Goal: Information Seeking & Learning: Stay updated

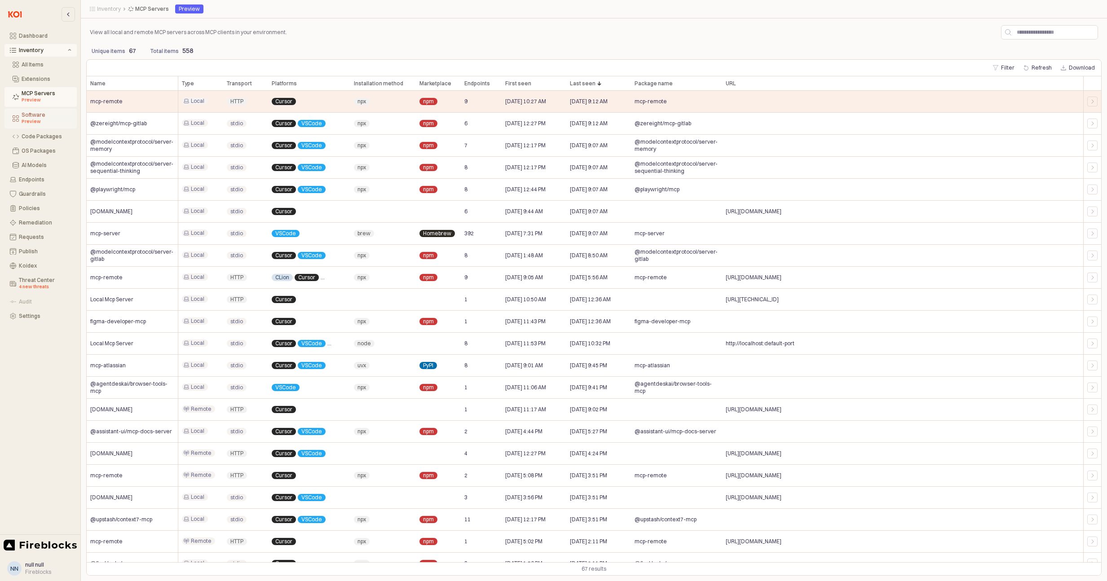
click at [38, 120] on div "Preview" at bounding box center [47, 121] width 50 height 7
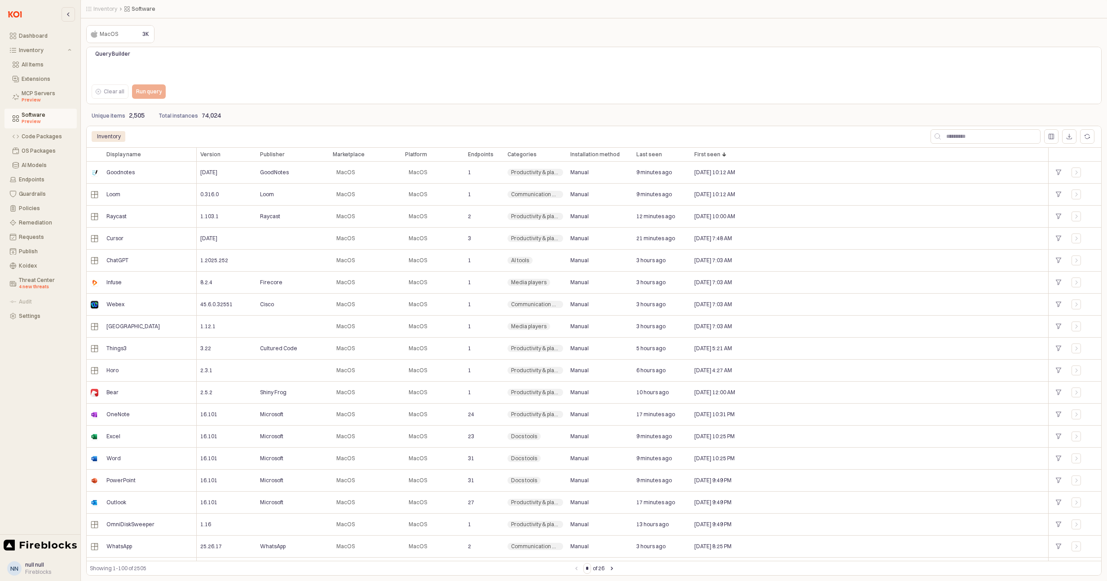
click at [142, 32] on p "3K" at bounding box center [145, 34] width 7 height 8
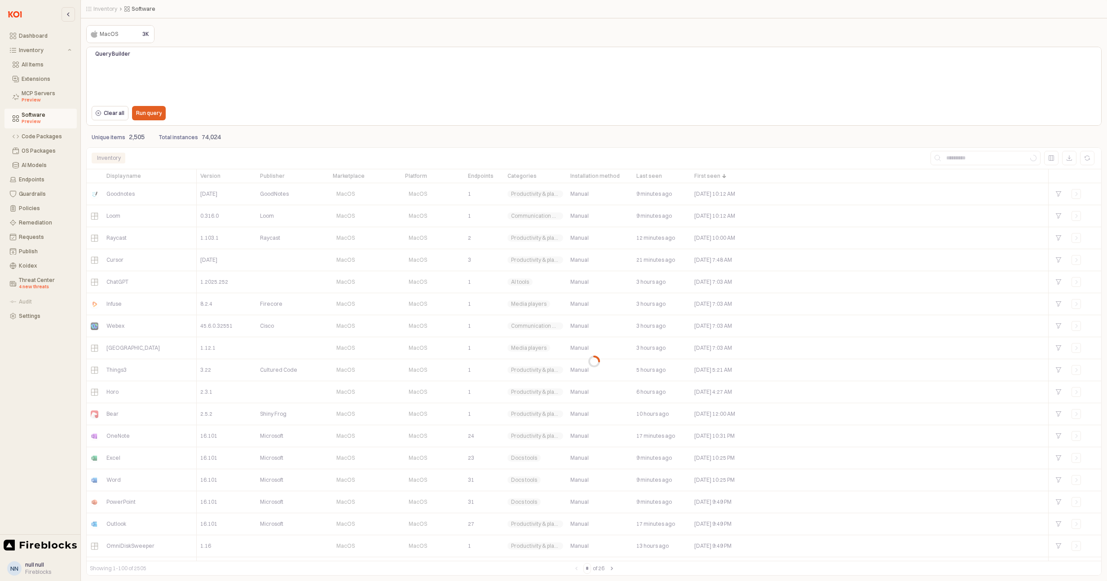
click at [142, 36] on p "3K" at bounding box center [145, 34] width 7 height 8
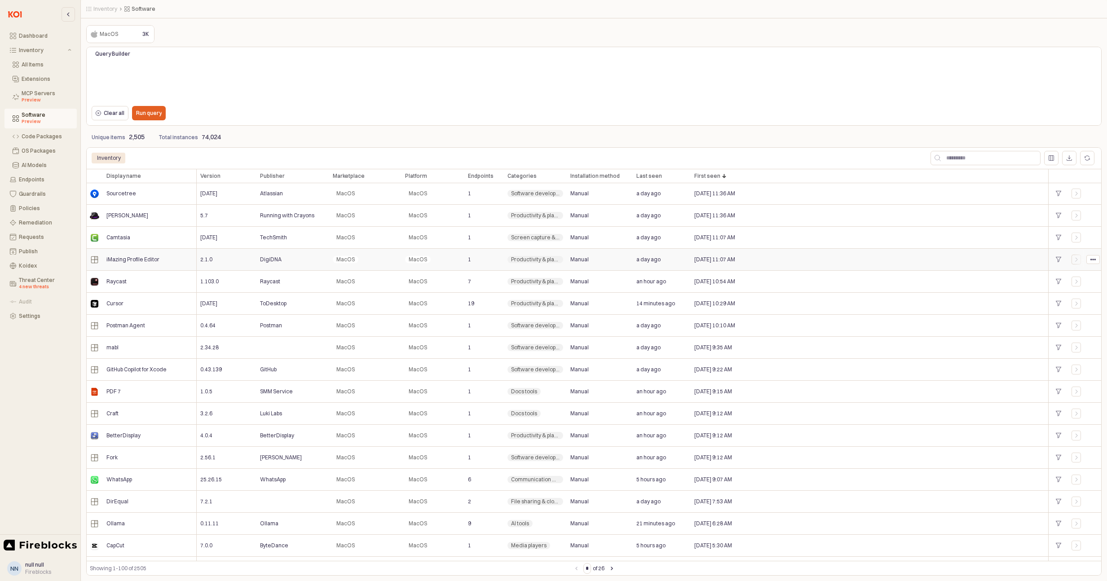
scroll to position [811, 0]
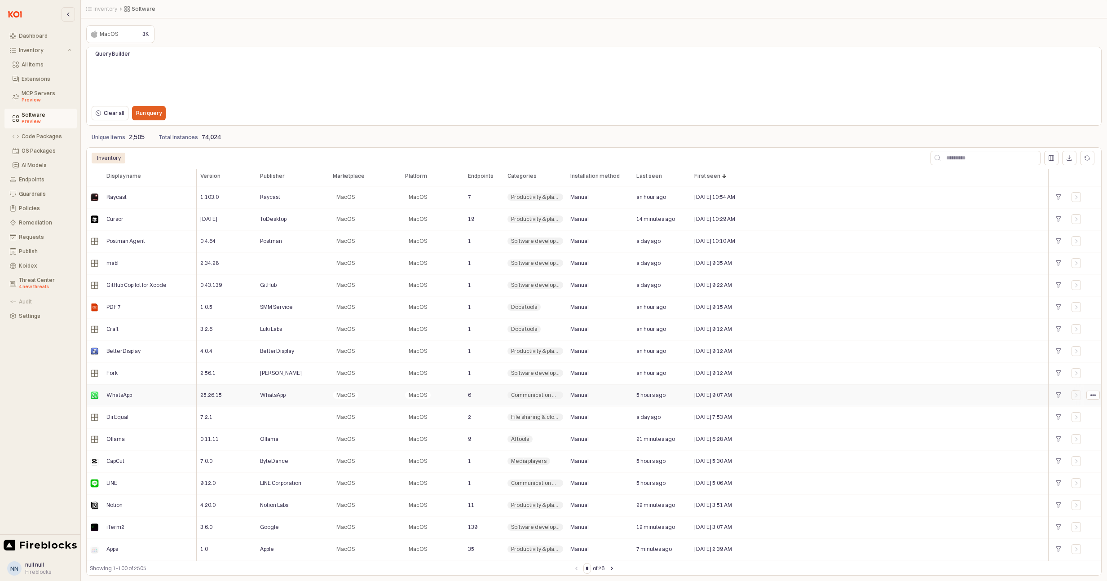
click at [469, 396] on span "6" at bounding box center [469, 395] width 3 height 7
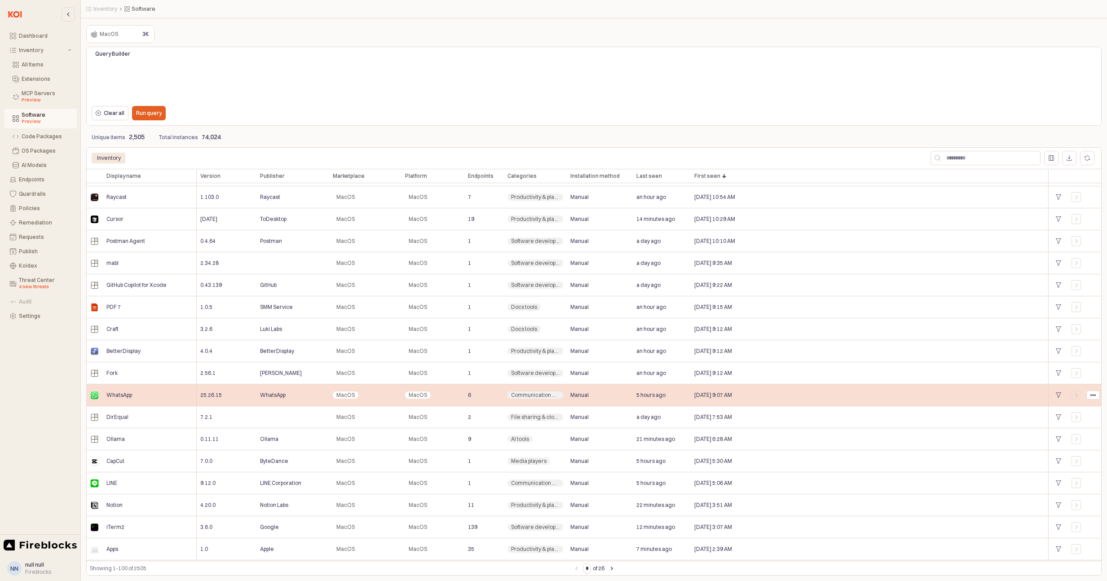
click at [114, 396] on span "WhatsApp" at bounding box center [119, 395] width 26 height 7
click at [1096, 396] on div "App Frame" at bounding box center [1093, 395] width 13 height 8
click at [1077, 395] on icon "App Frame" at bounding box center [1077, 396] width 2 height 4
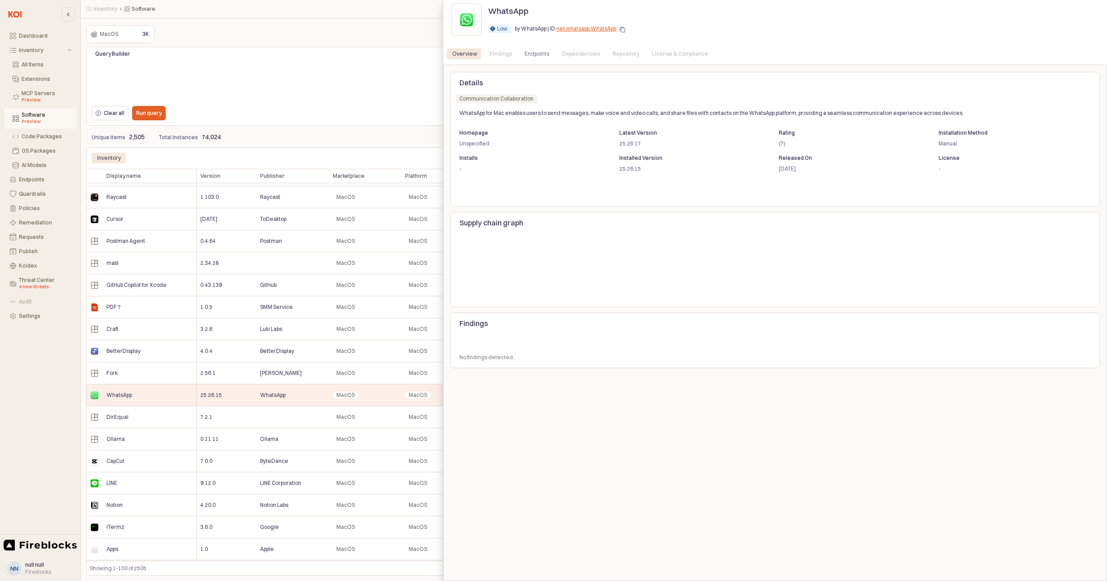
click at [567, 51] on div "Dependencies" at bounding box center [581, 54] width 38 height 11
click at [540, 56] on div "Endpoints" at bounding box center [537, 54] width 25 height 11
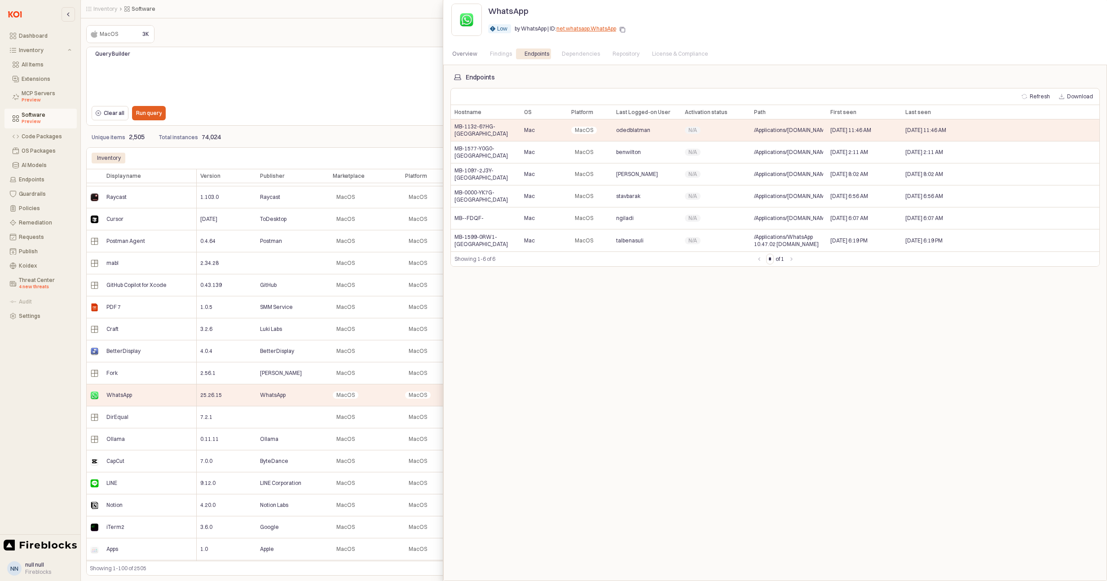
click at [338, 95] on div at bounding box center [553, 290] width 1107 height 581
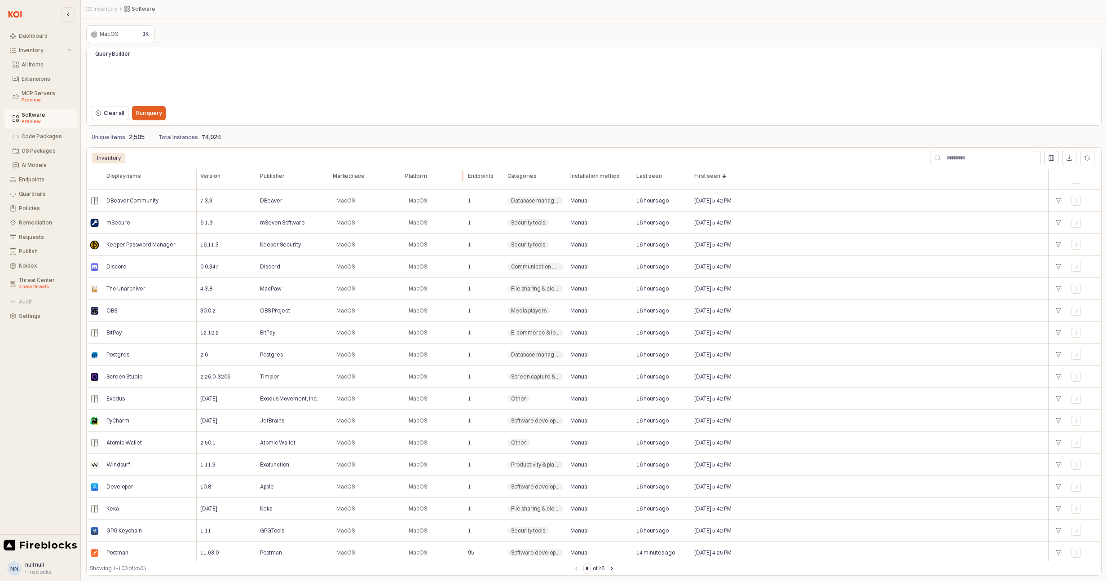
scroll to position [1791, 0]
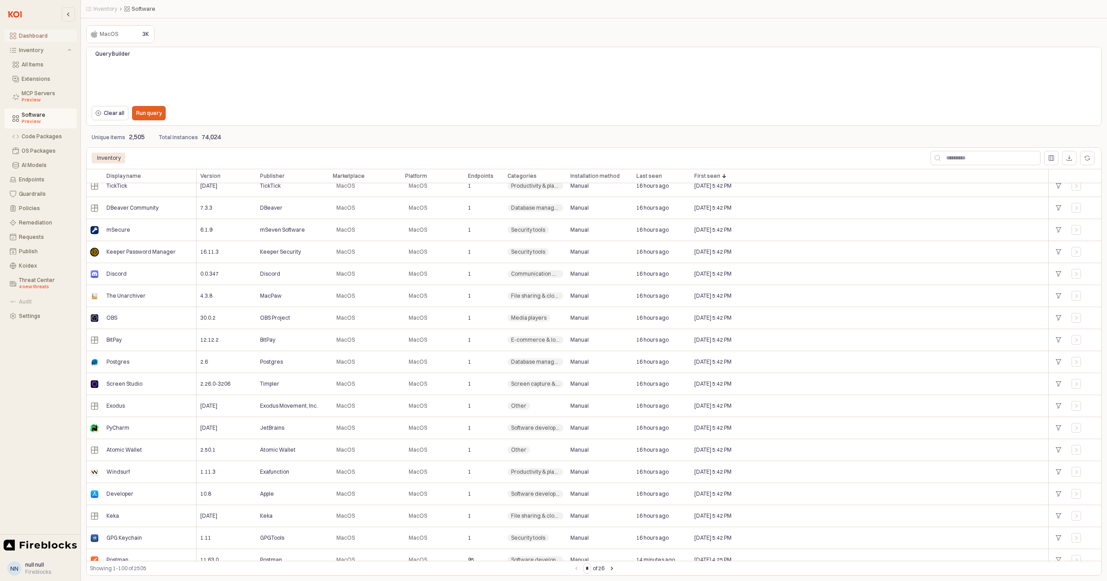
click at [33, 33] on div "Dashboard" at bounding box center [45, 36] width 53 height 6
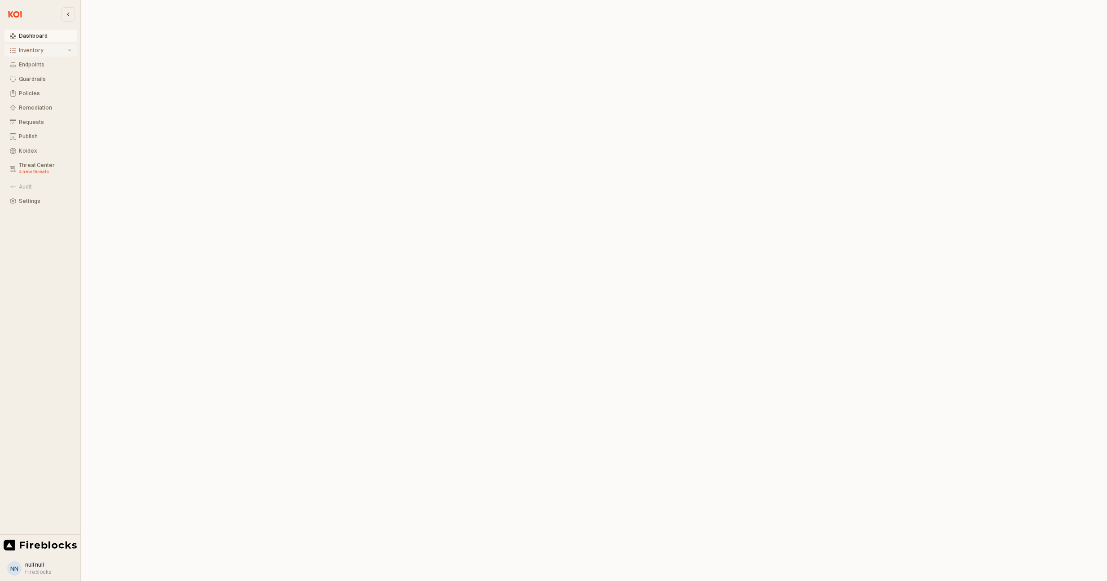
click at [28, 51] on div "Inventory" at bounding box center [42, 50] width 47 height 6
click at [32, 65] on div "All Items" at bounding box center [47, 65] width 50 height 6
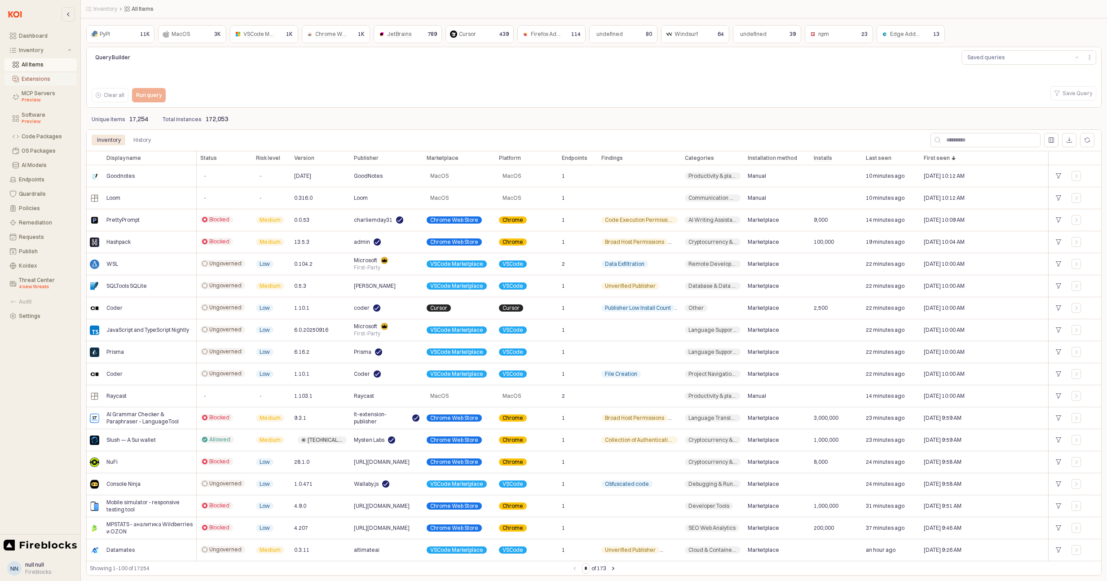
click at [37, 80] on div "Extensions" at bounding box center [47, 79] width 50 height 6
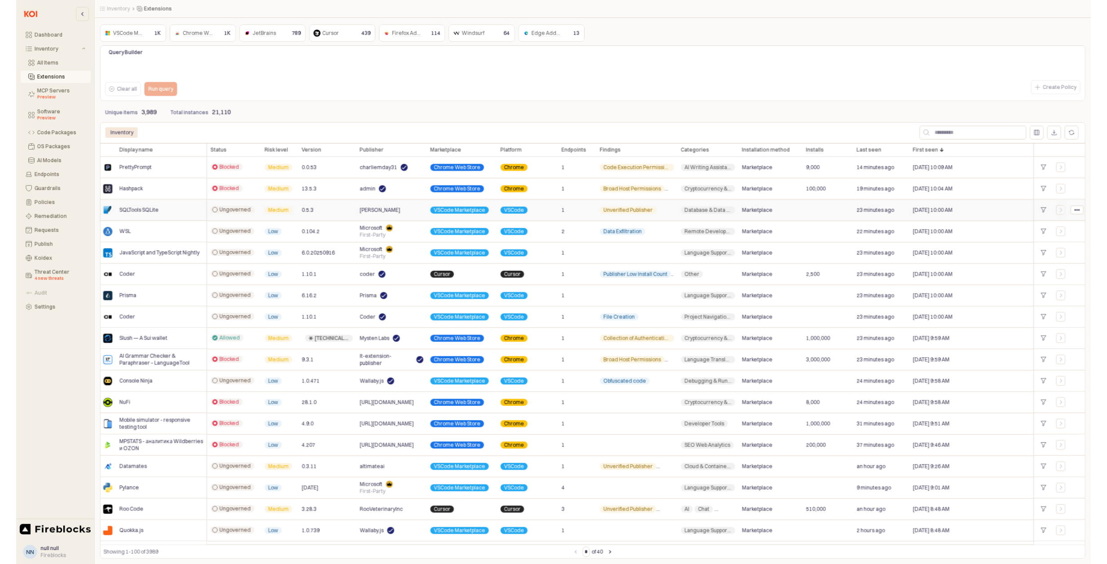
scroll to position [2, 0]
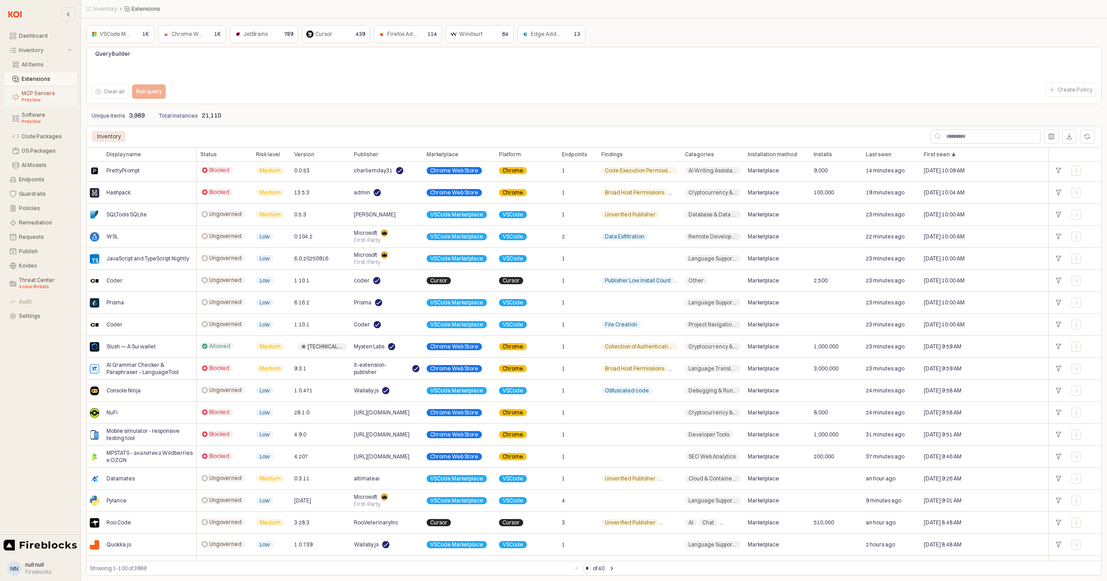
click at [43, 104] on button "MCP Servers Preview" at bounding box center [40, 97] width 72 height 20
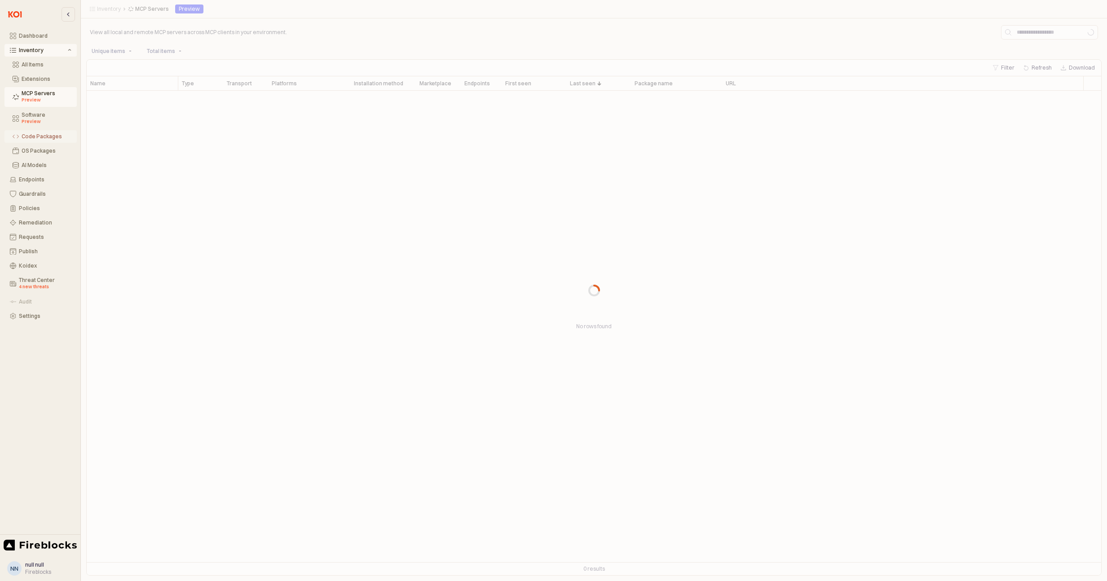
click at [49, 138] on div "Code Packages" at bounding box center [47, 136] width 50 height 6
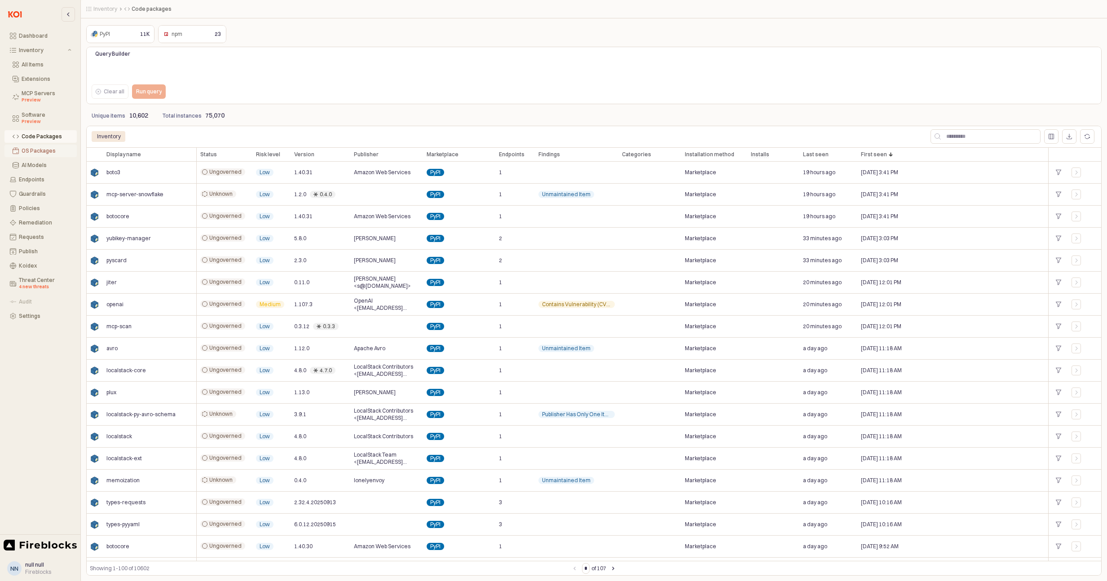
click at [49, 151] on div "OS Packages" at bounding box center [47, 151] width 50 height 6
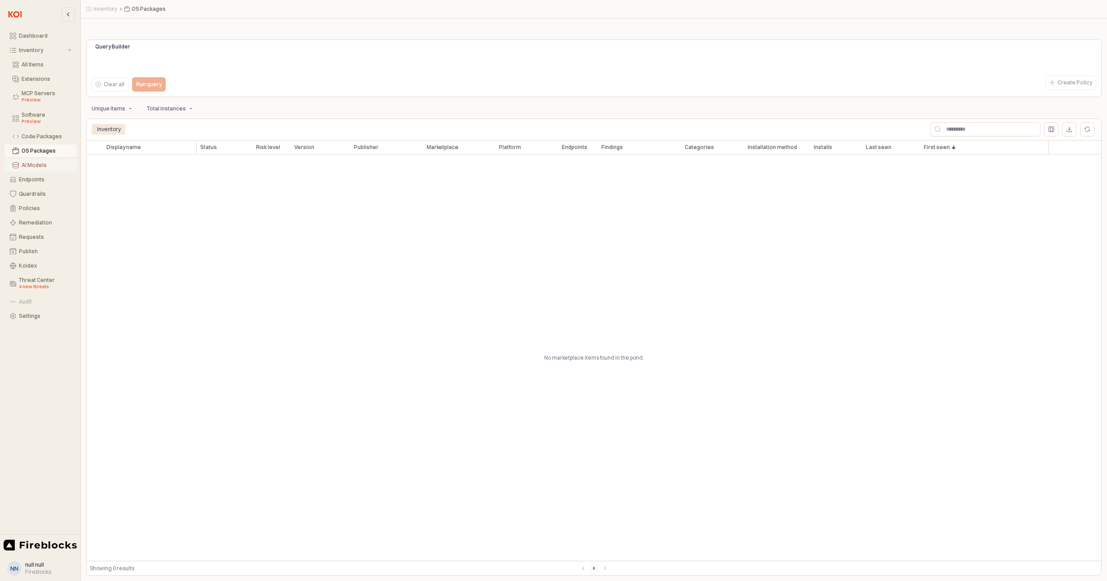
click at [45, 164] on div "AI Models" at bounding box center [47, 165] width 50 height 6
click at [38, 183] on button "Endpoints" at bounding box center [40, 179] width 72 height 13
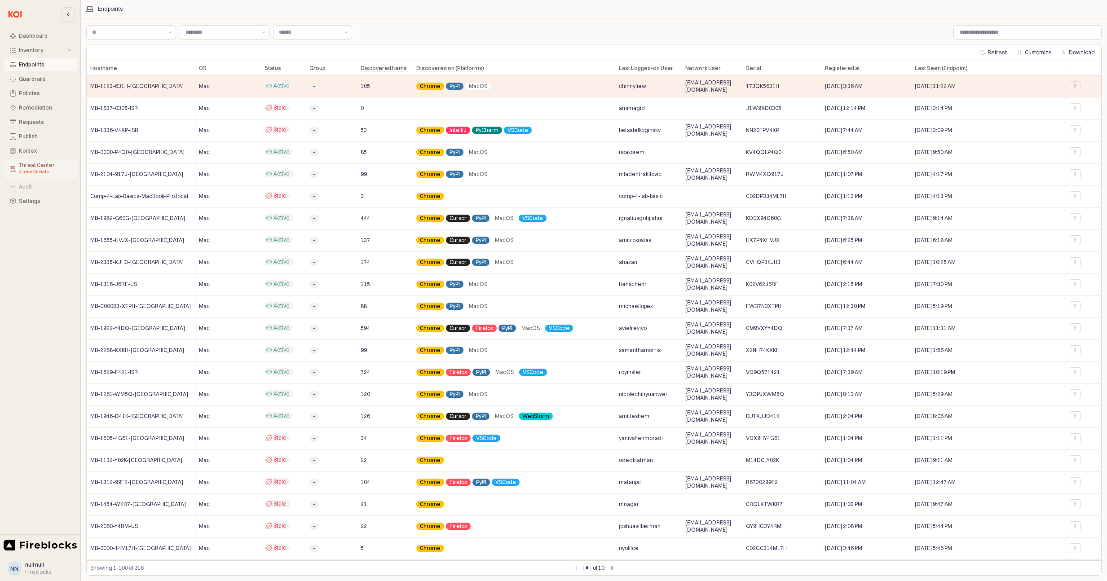
click at [44, 167] on div "Threat Center 4 new threats" at bounding box center [45, 168] width 53 height 13
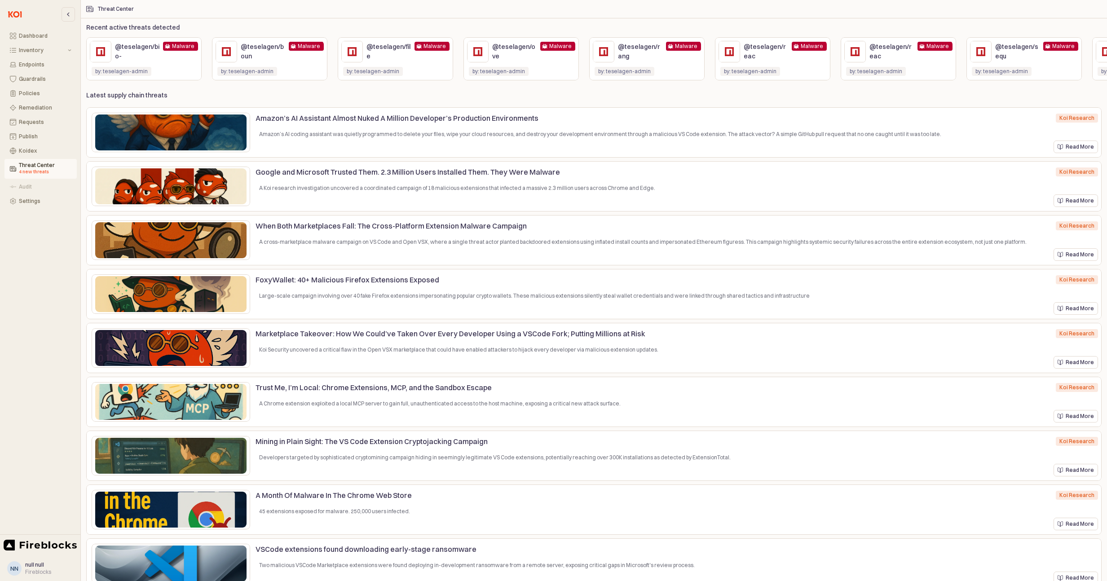
click at [268, 388] on p "Trust Me, I’m Local: Chrome Extensions, MCP, and the Sandbox Escape" at bounding box center [646, 387] width 781 height 11
click at [211, 392] on img "App Frame" at bounding box center [170, 402] width 151 height 36
click at [1080, 417] on p "Read More" at bounding box center [1080, 416] width 28 height 7
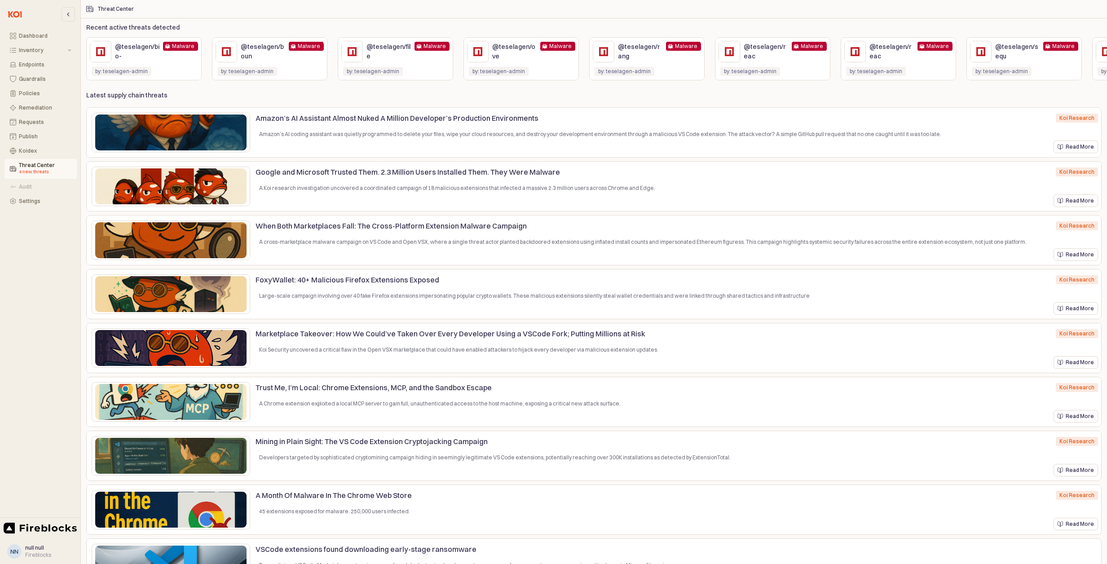
click at [165, 61] on div "@teselagen/bio- Malware Malware" at bounding box center [144, 52] width 108 height 22
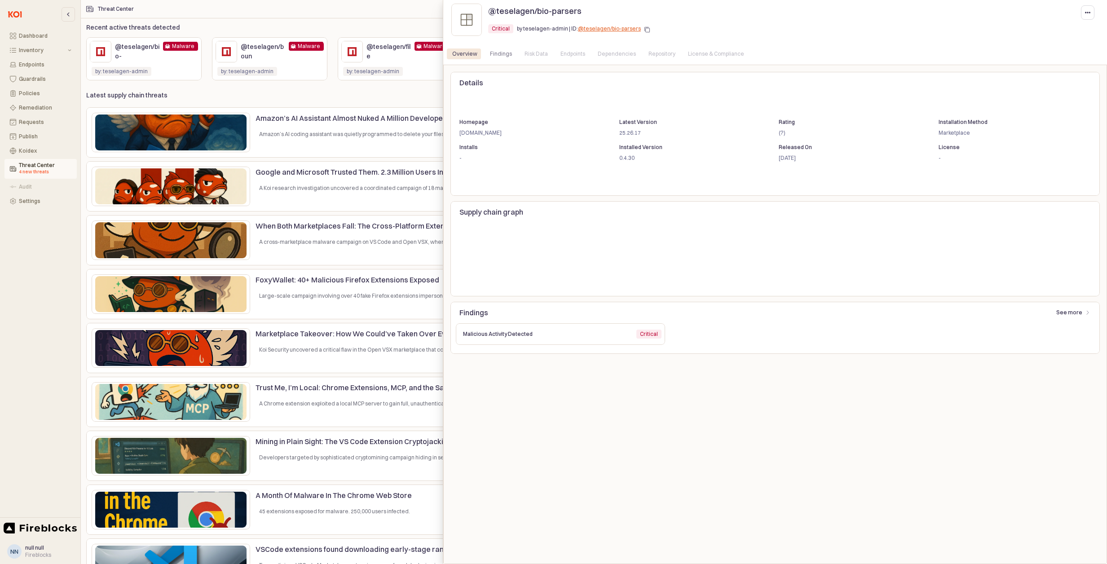
drag, startPoint x: 500, startPoint y: 49, endPoint x: 500, endPoint y: 66, distance: 17.1
click at [500, 49] on div "Findings" at bounding box center [501, 54] width 22 height 11
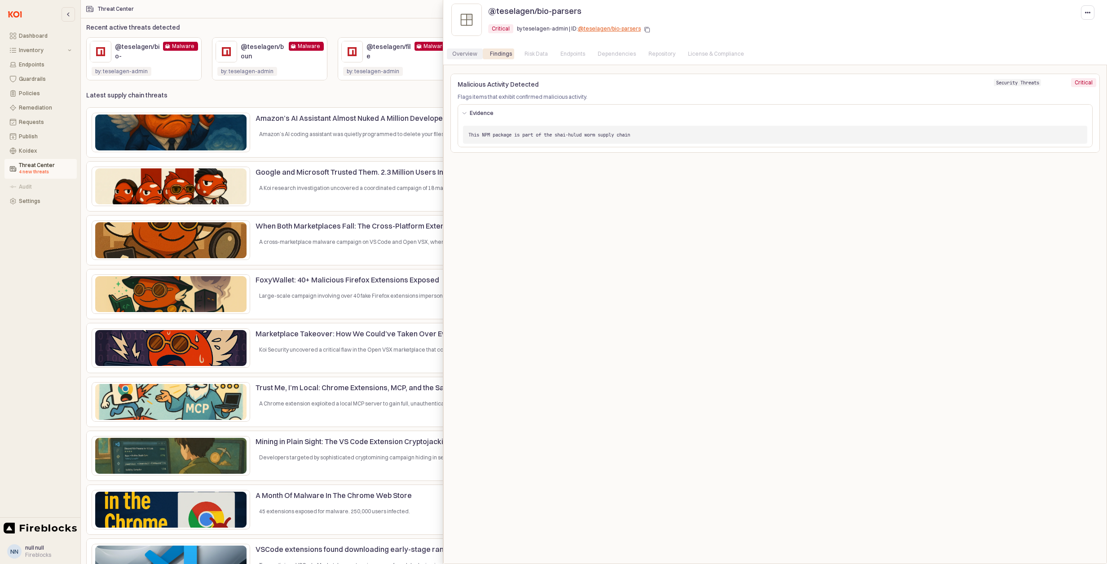
click at [475, 55] on div "Overview" at bounding box center [464, 54] width 25 height 11
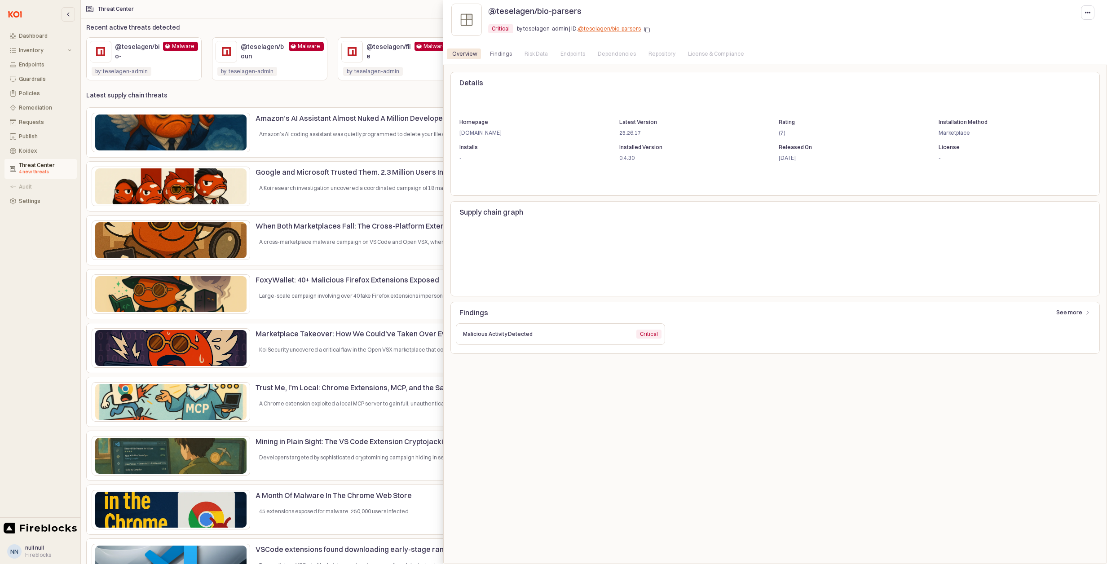
click at [284, 69] on div at bounding box center [553, 282] width 1107 height 564
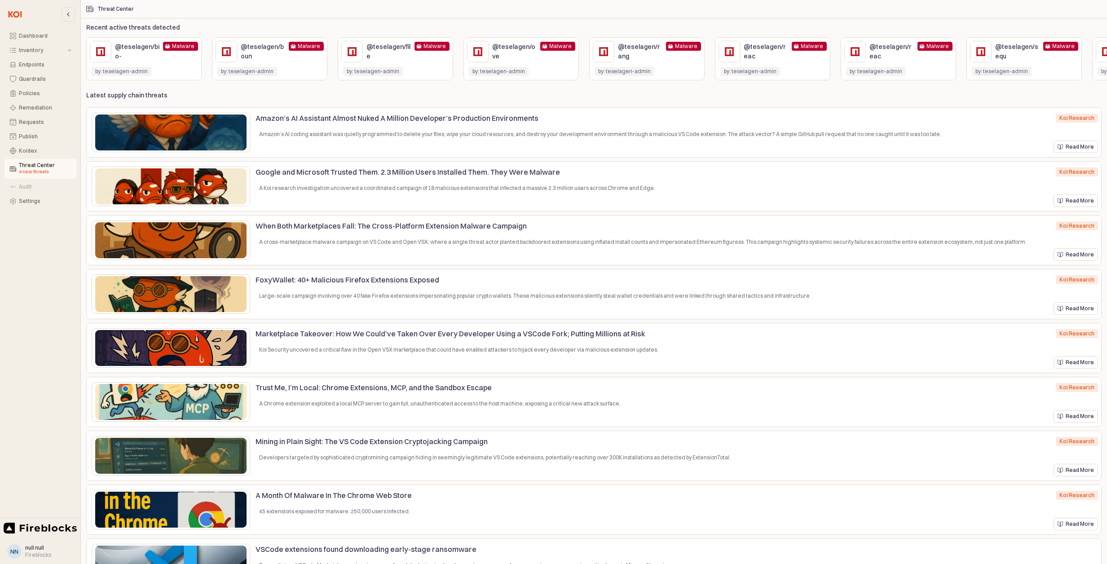
click at [290, 58] on div "@teselagen/boun Malware Malware" at bounding box center [270, 52] width 108 height 22
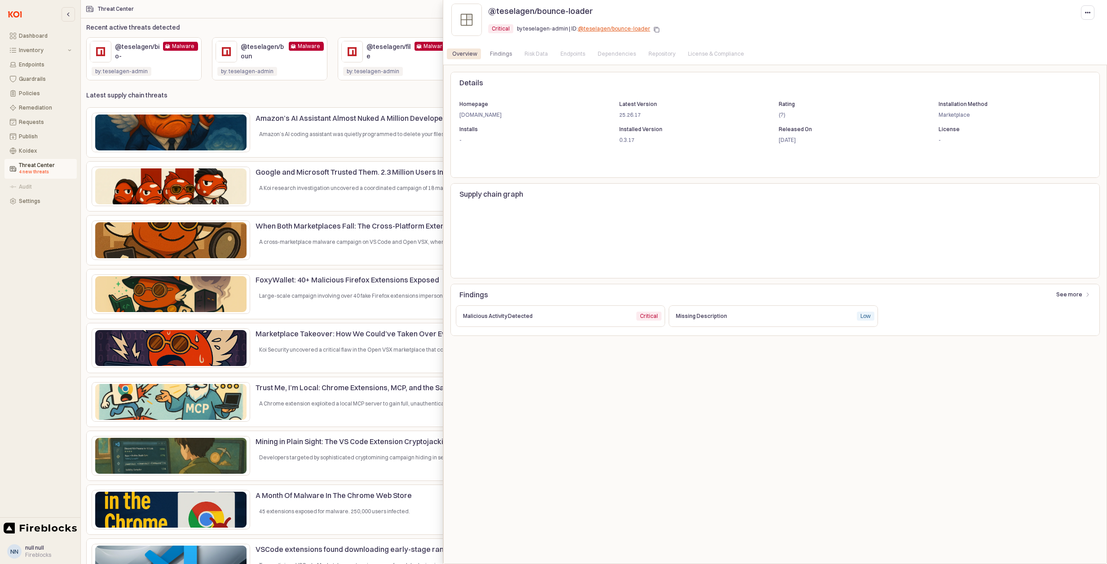
click at [575, 54] on div "Endpoints" at bounding box center [573, 54] width 25 height 11
click at [912, 39] on div "Critical Critical by teselagen-admin | ID: @teselagen/bounce-loader" at bounding box center [793, 31] width 610 height 18
